Goal: Check status: Check status

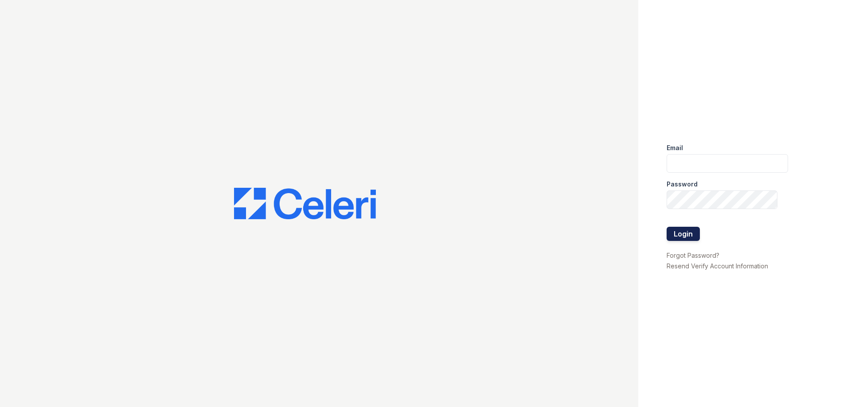
type input "spardo@rushmoremgmt.com"
click at [685, 231] on button "Login" at bounding box center [683, 234] width 33 height 14
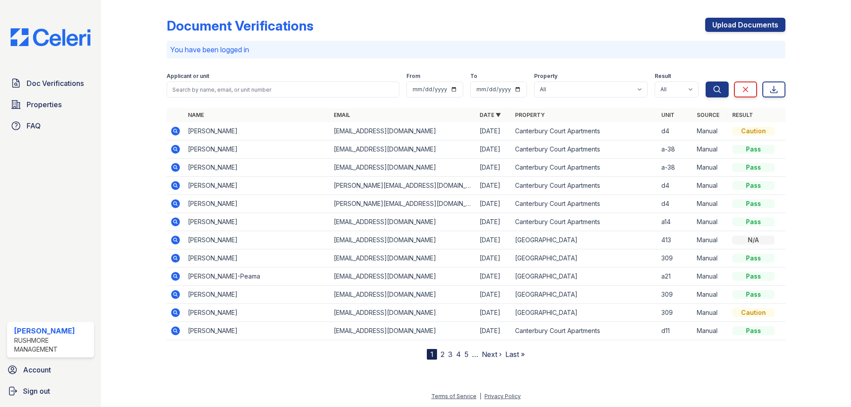
click at [176, 131] on icon at bounding box center [175, 130] width 2 height 2
